Goal: Check status

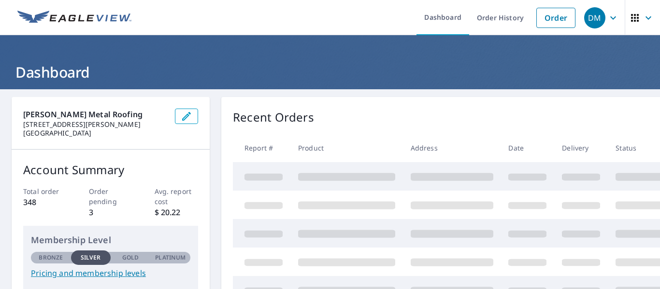
click at [607, 145] on th "Delivery" at bounding box center [581, 148] width 54 height 29
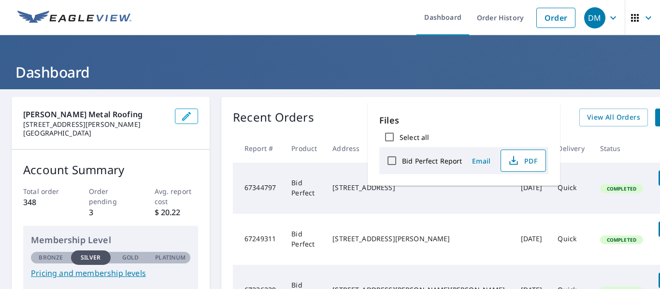
click at [514, 162] on icon "button" at bounding box center [514, 161] width 12 height 12
